Goal: Task Accomplishment & Management: Complete application form

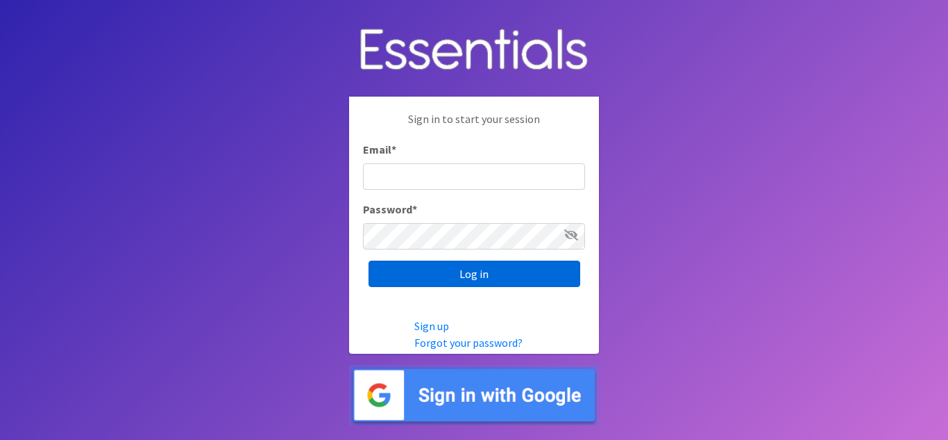
click at [451, 277] on input "Log in" at bounding box center [475, 273] width 212 height 26
click at [383, 268] on input "Log in" at bounding box center [475, 273] width 212 height 26
